Goal: Information Seeking & Learning: Learn about a topic

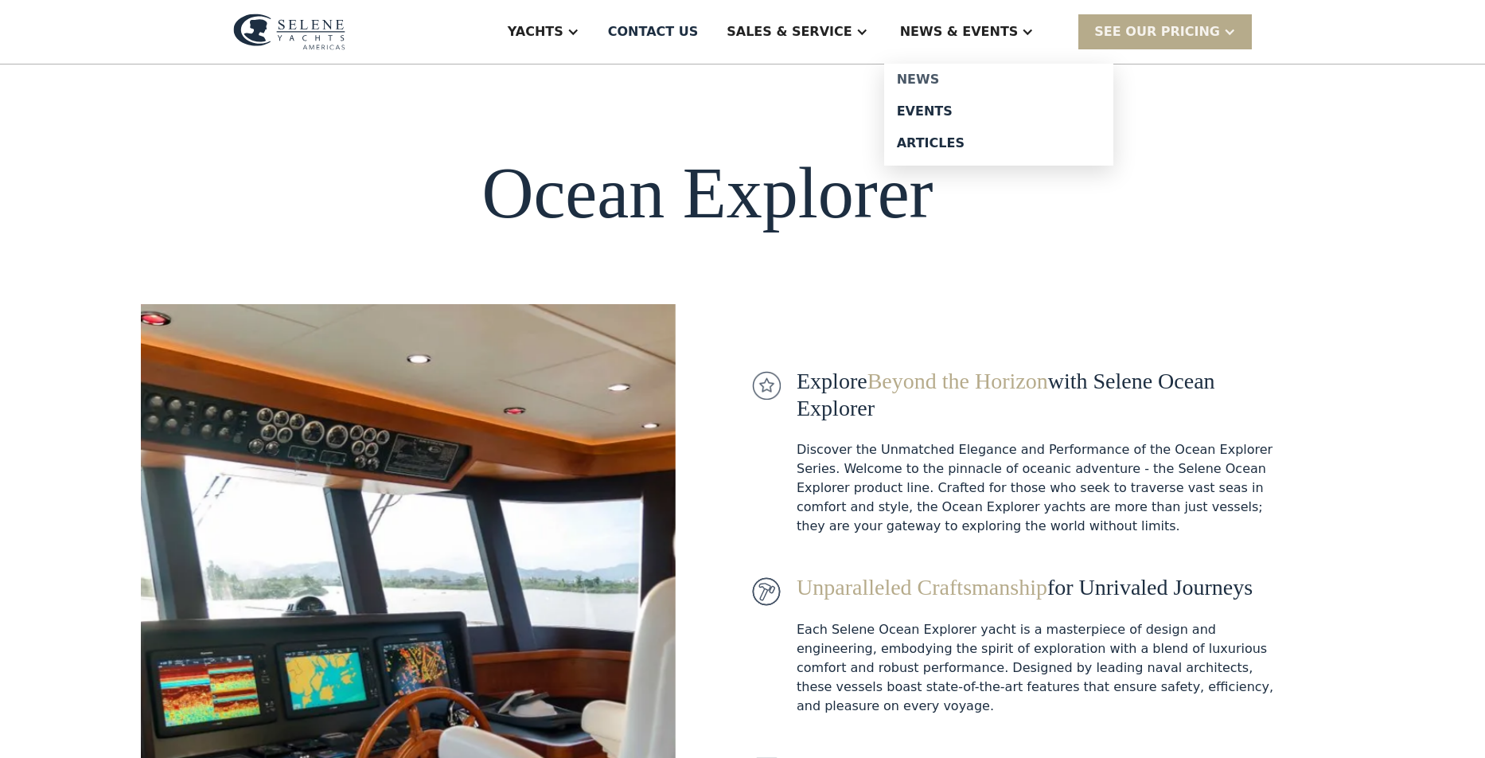
click at [954, 77] on div "News" at bounding box center [999, 79] width 204 height 13
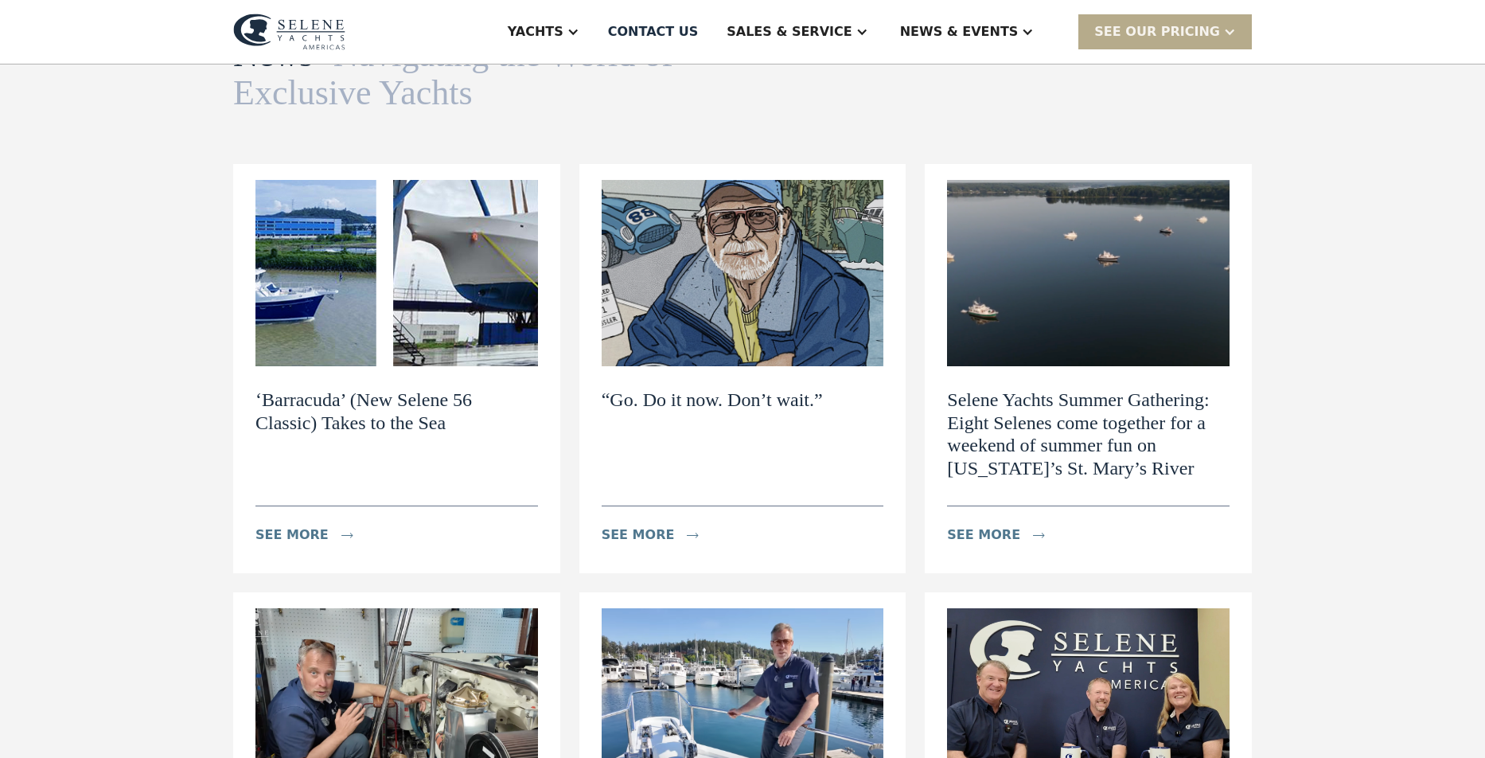
scroll to position [103, 0]
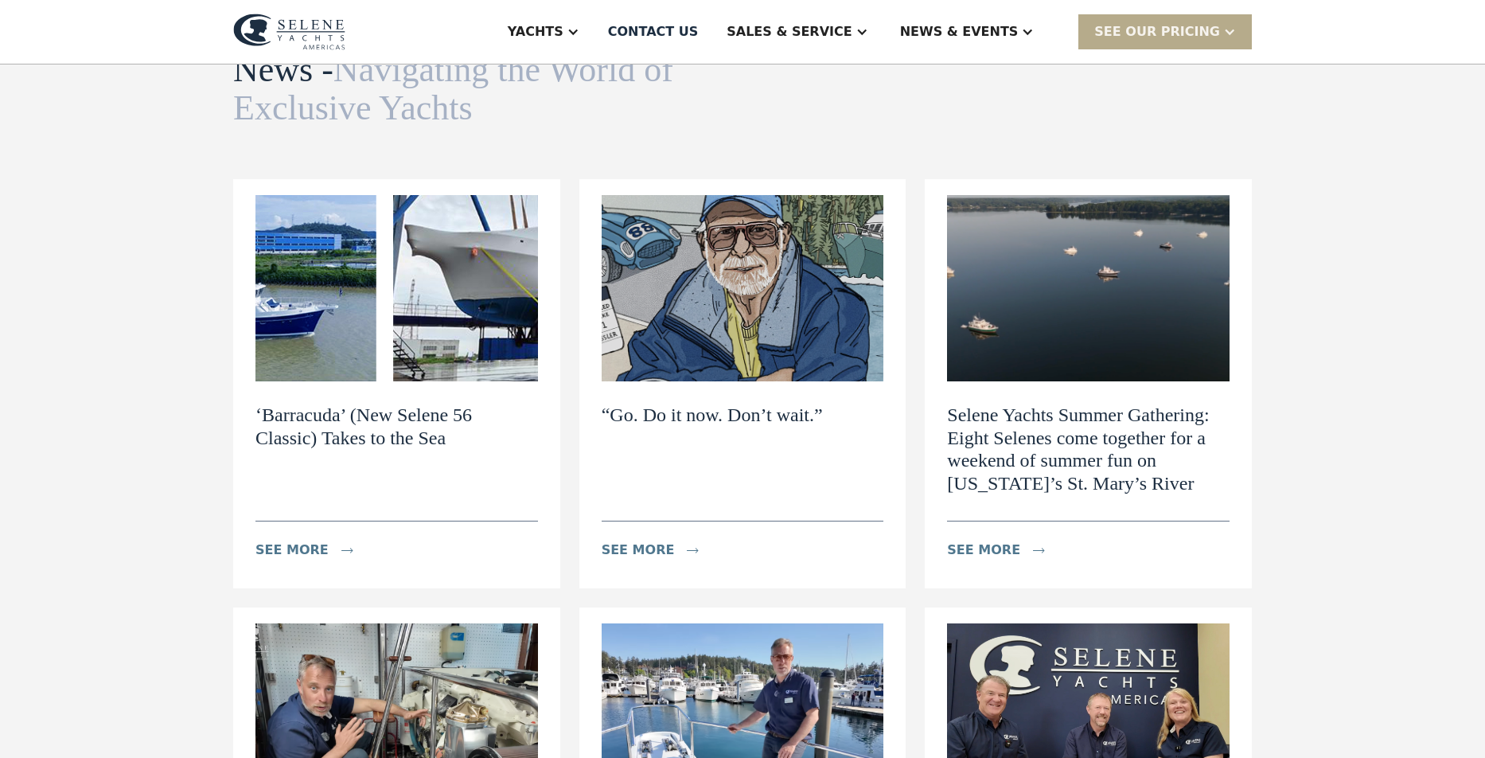
click at [377, 305] on img at bounding box center [396, 288] width 283 height 186
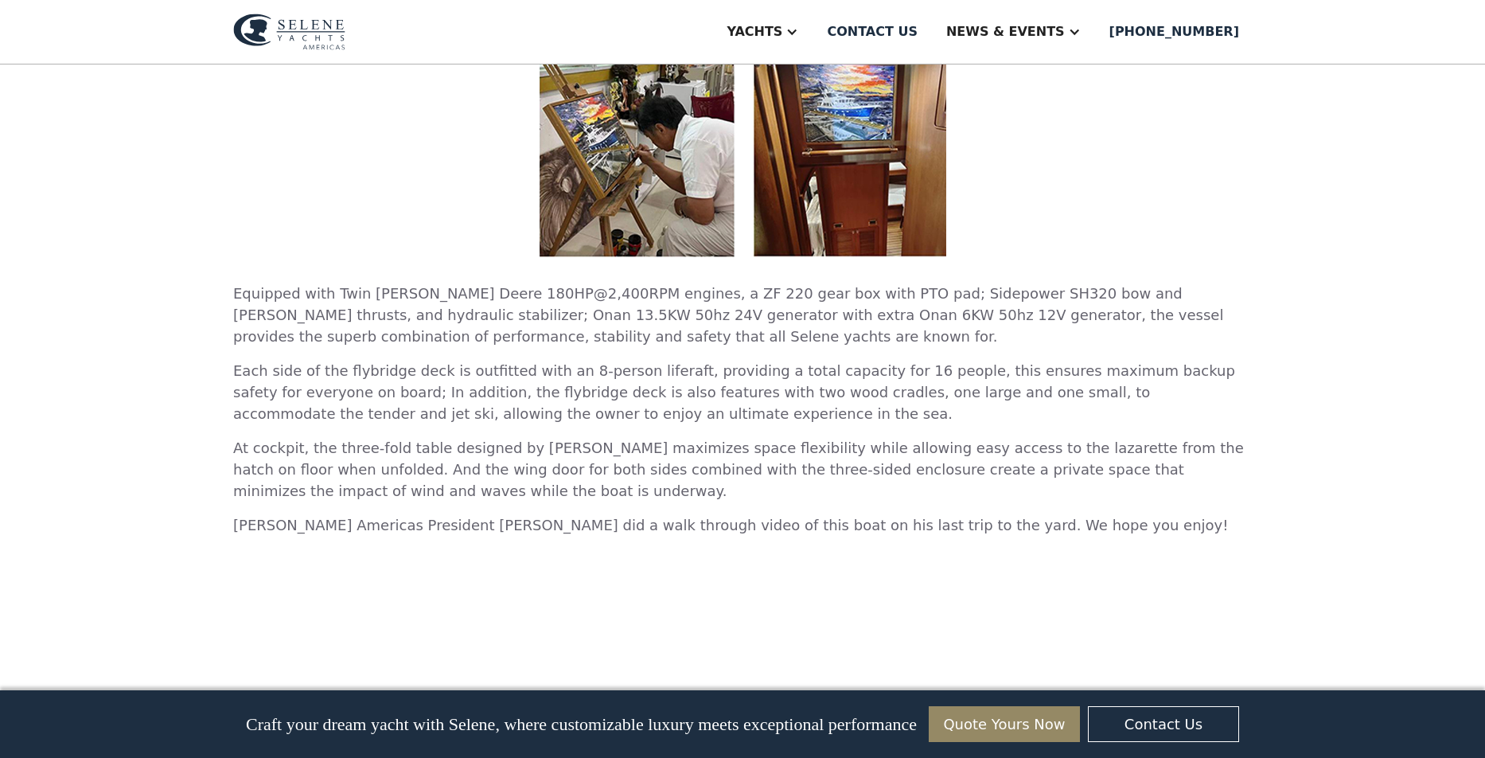
scroll to position [792, 0]
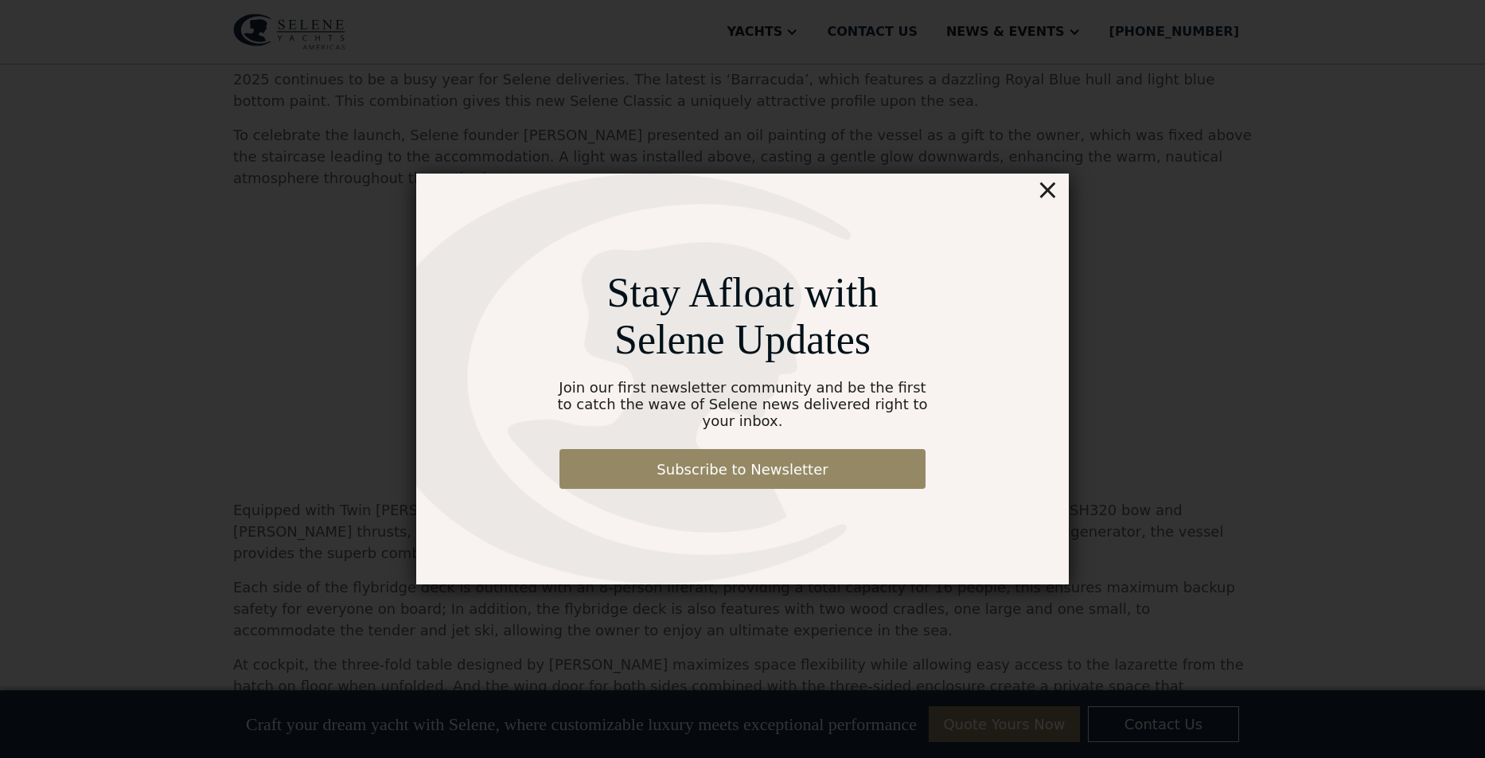
click at [1050, 197] on div "×" at bounding box center [1047, 190] width 23 height 32
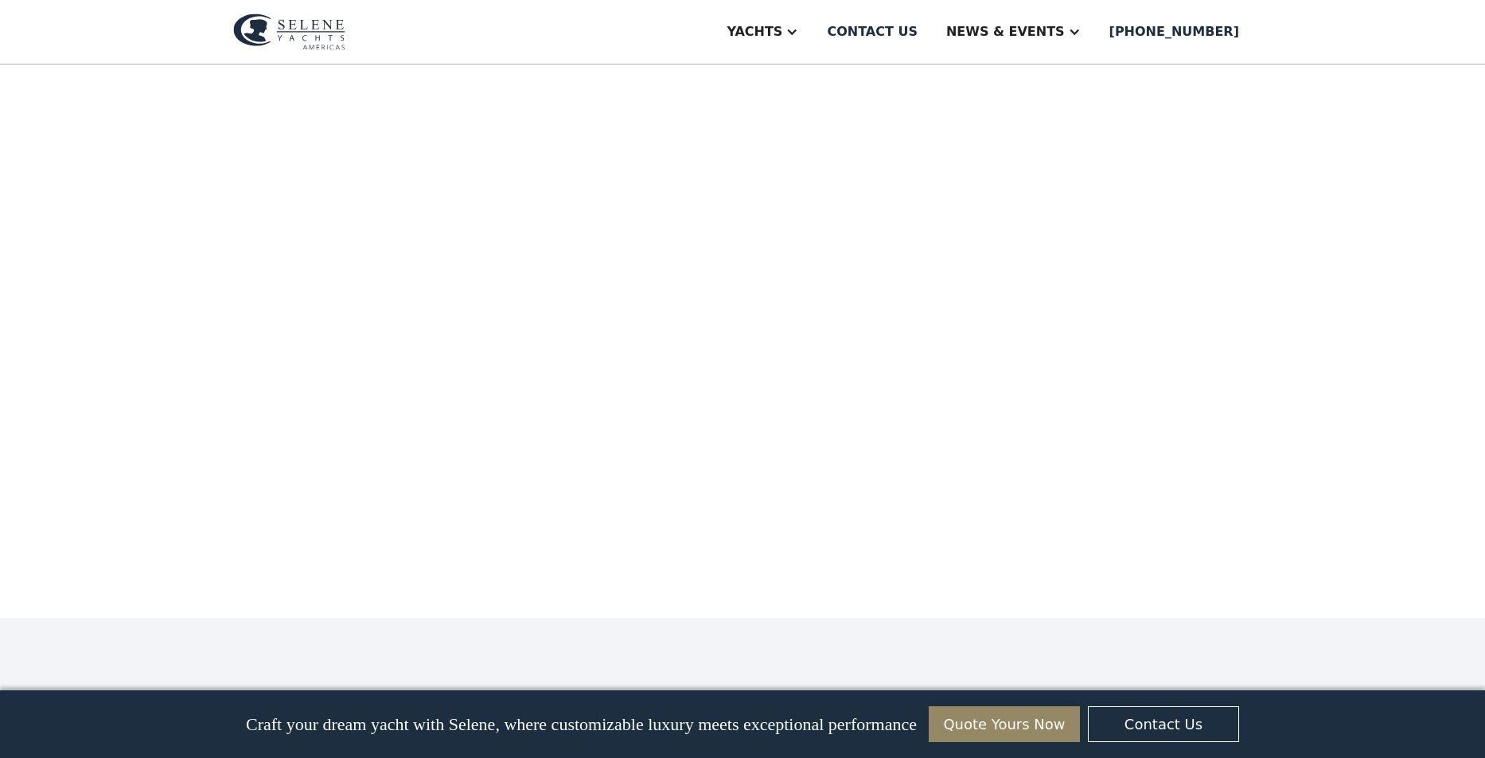
scroll to position [1582, 0]
